Goal: Task Accomplishment & Management: Manage account settings

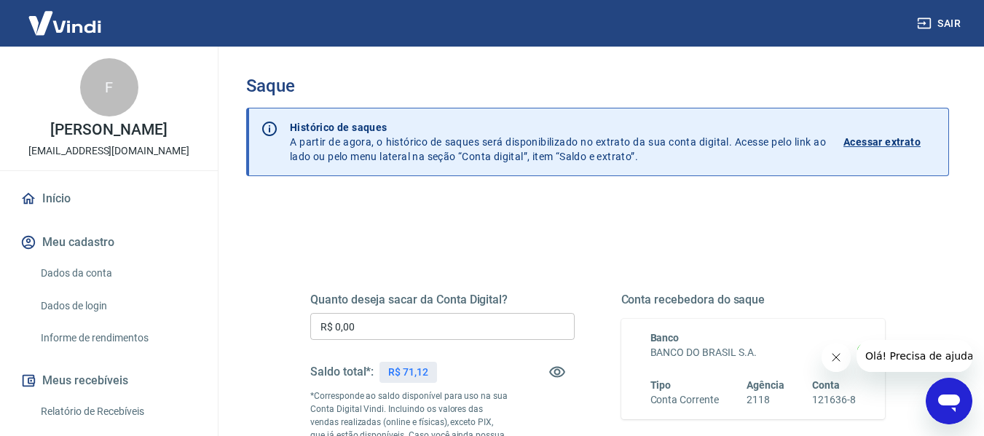
click at [422, 334] on input "R$ 0,00" at bounding box center [442, 326] width 264 height 27
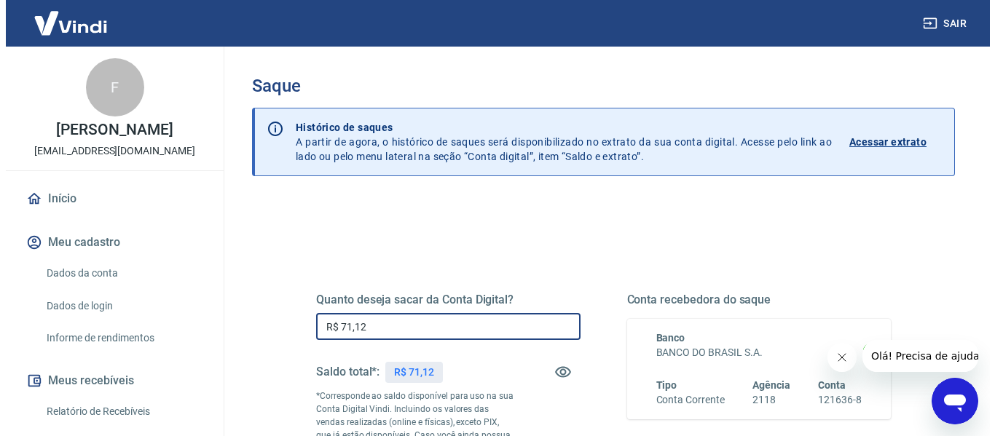
scroll to position [146, 0]
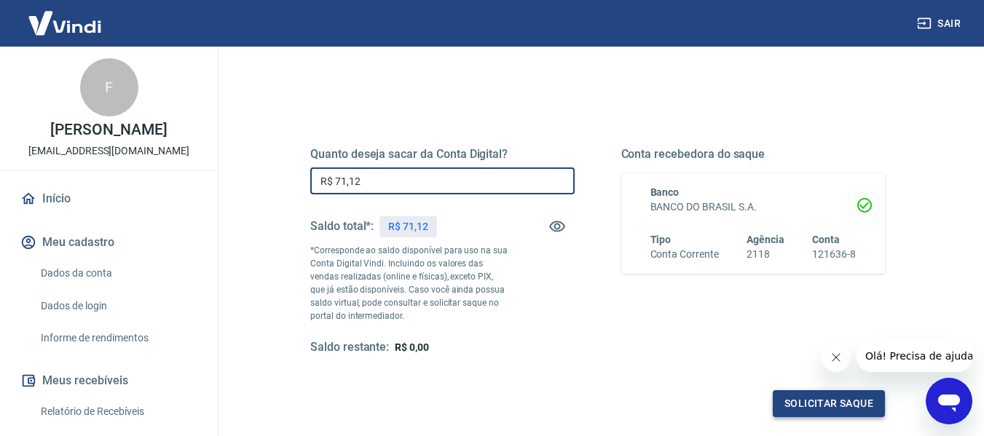
type input "R$ 71,12"
click at [834, 395] on button "Solicitar saque" at bounding box center [829, 403] width 112 height 27
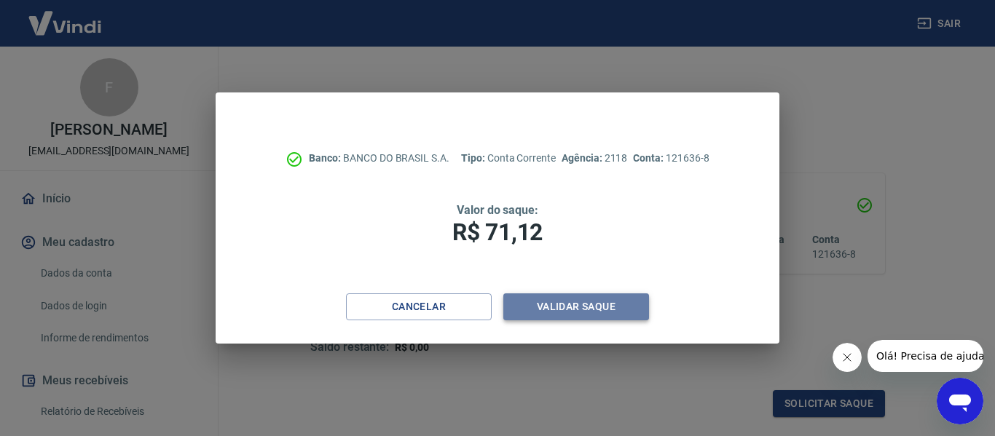
click at [594, 315] on button "Validar saque" at bounding box center [576, 307] width 146 height 27
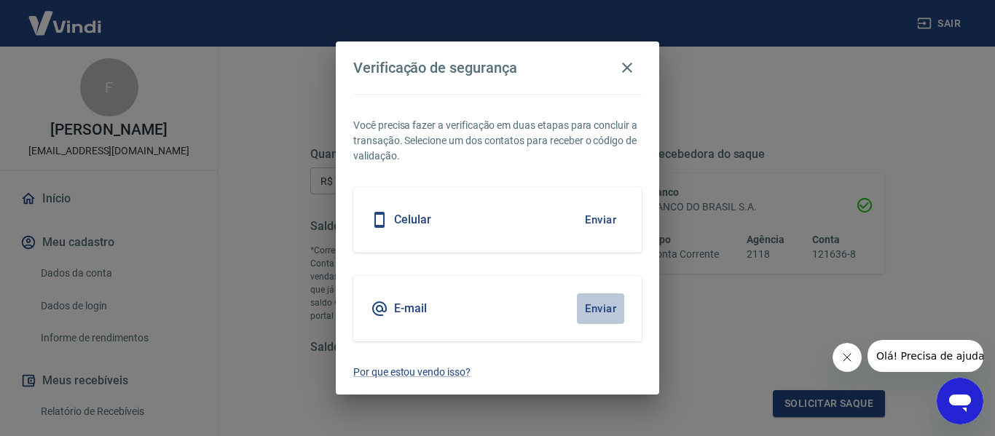
click at [592, 318] on button "Enviar" at bounding box center [600, 309] width 47 height 31
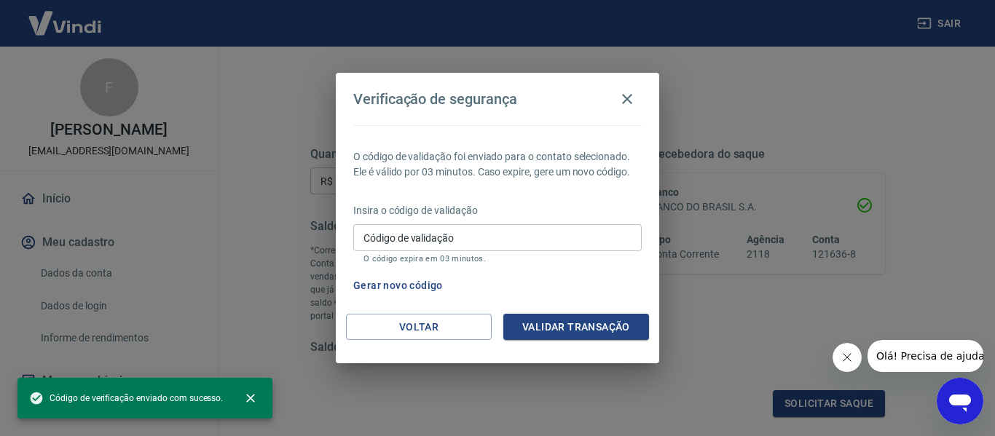
click at [522, 218] on div "Insira o código de validação Código de validação Código de validação O código e…" at bounding box center [497, 234] width 289 height 63
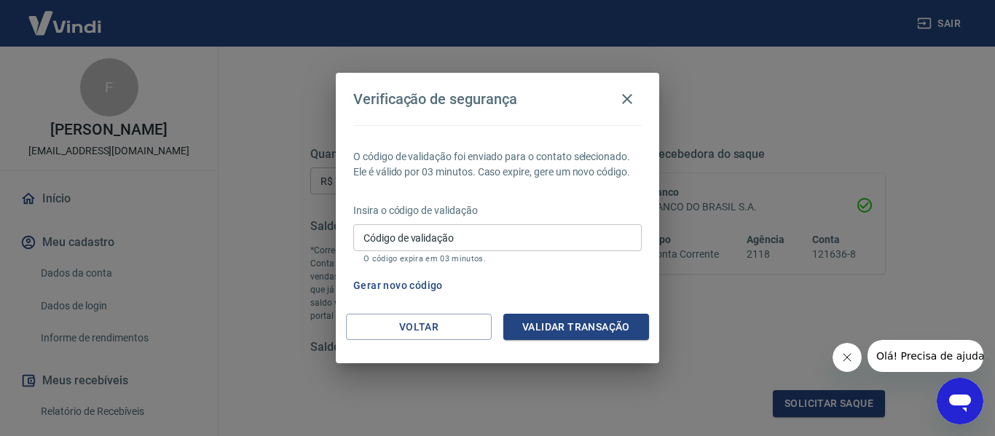
click at [522, 236] on input "Código de validação" at bounding box center [497, 237] width 289 height 27
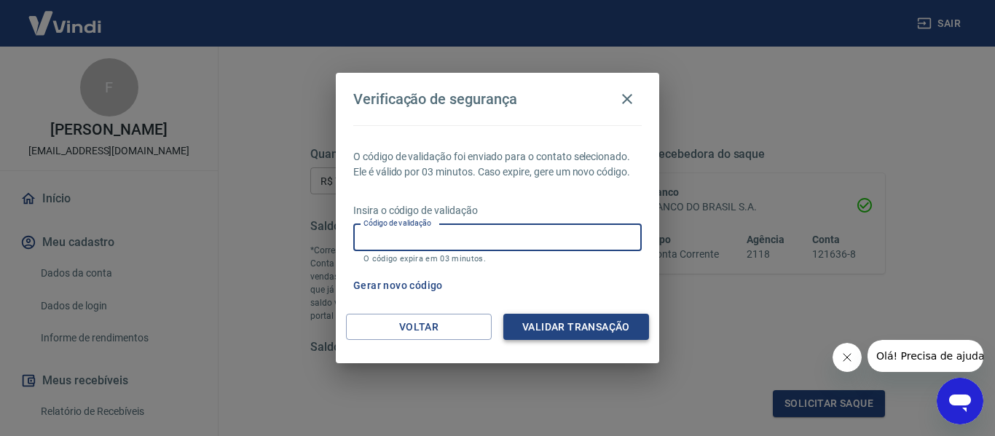
paste input "542641"
type input "542641"
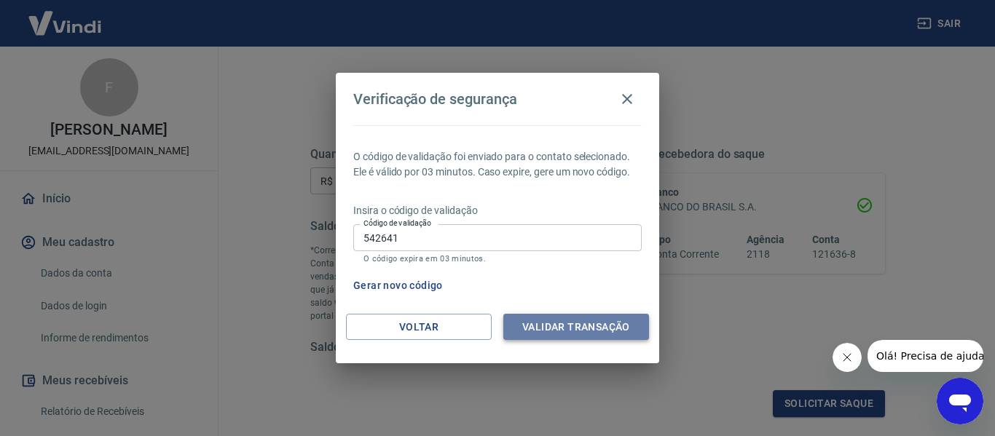
click at [613, 324] on button "Validar transação" at bounding box center [576, 327] width 146 height 27
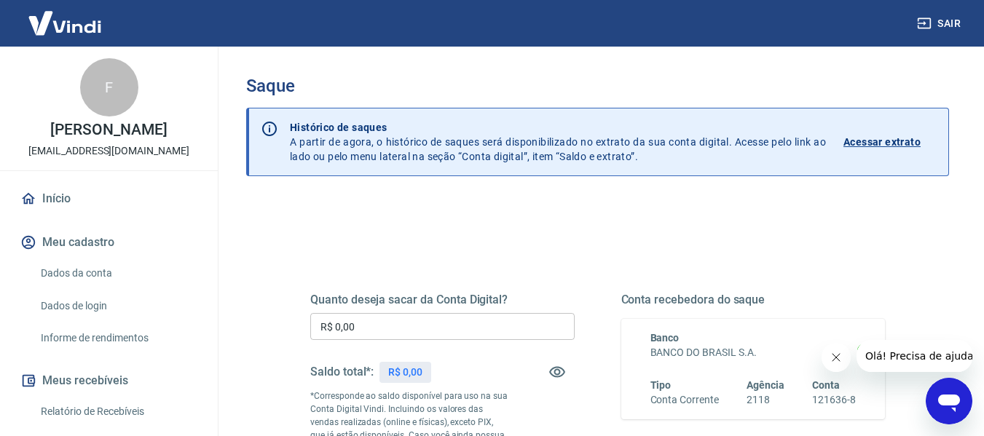
scroll to position [219, 0]
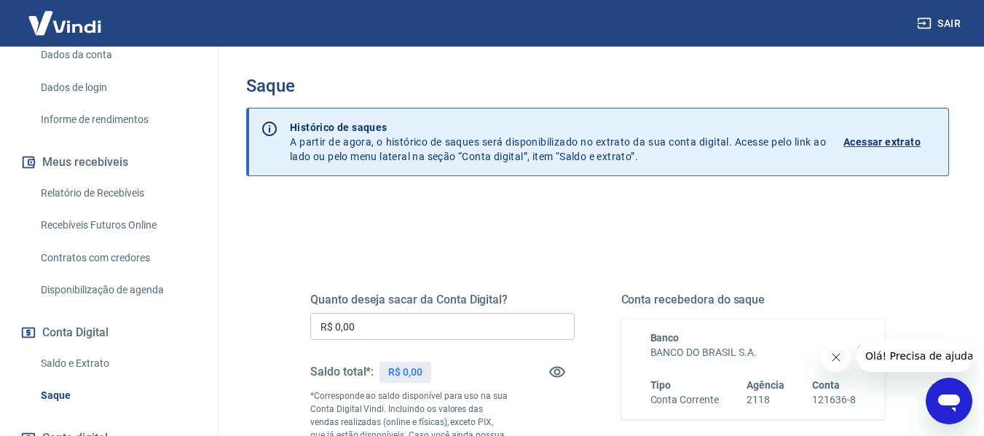
click at [75, 362] on link "Saldo e Extrato" at bounding box center [117, 364] width 165 height 30
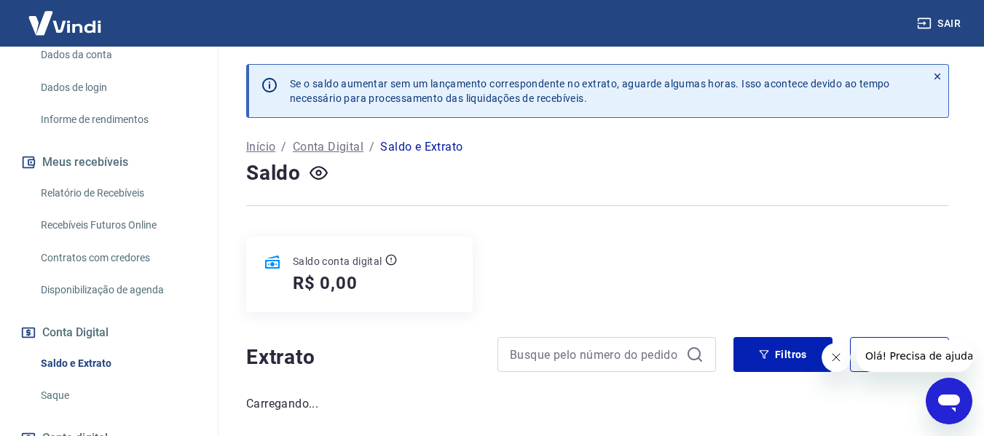
scroll to position [57, 0]
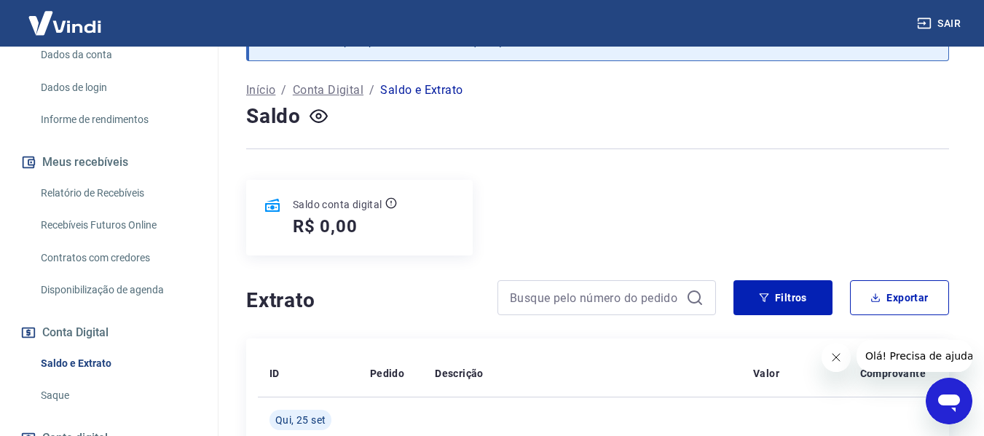
click at [833, 359] on icon "Fechar mensagem da empresa" at bounding box center [836, 358] width 12 height 12
